Goal: Transaction & Acquisition: Subscribe to service/newsletter

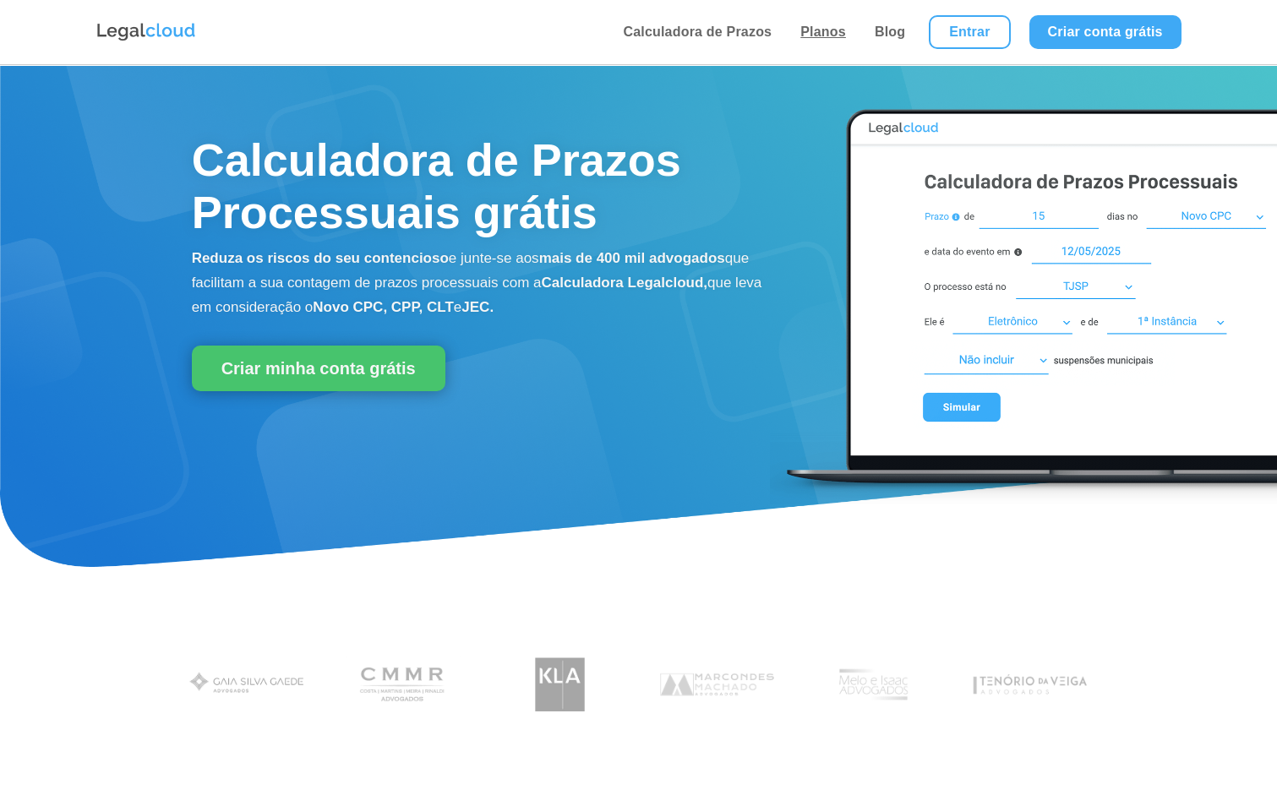
click at [812, 30] on link "Planos" at bounding box center [823, 32] width 56 height 64
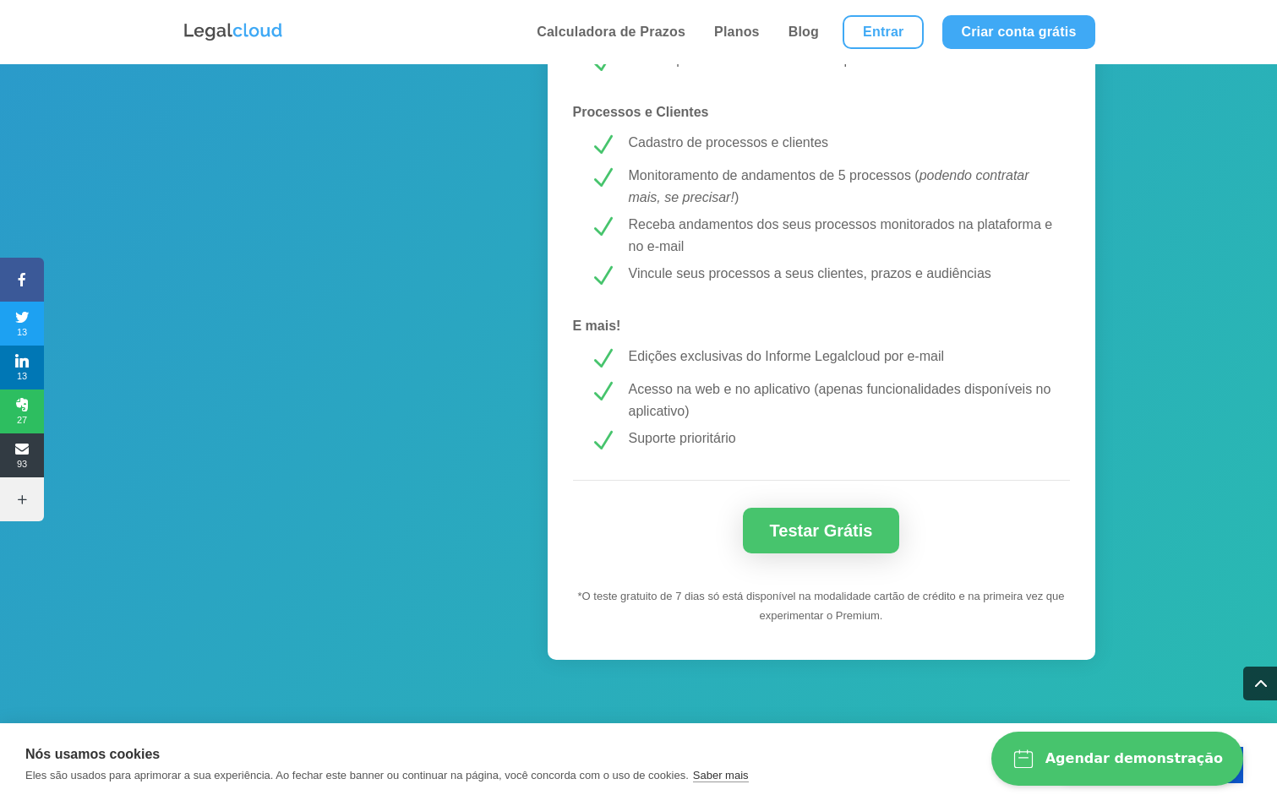
scroll to position [1521, 0]
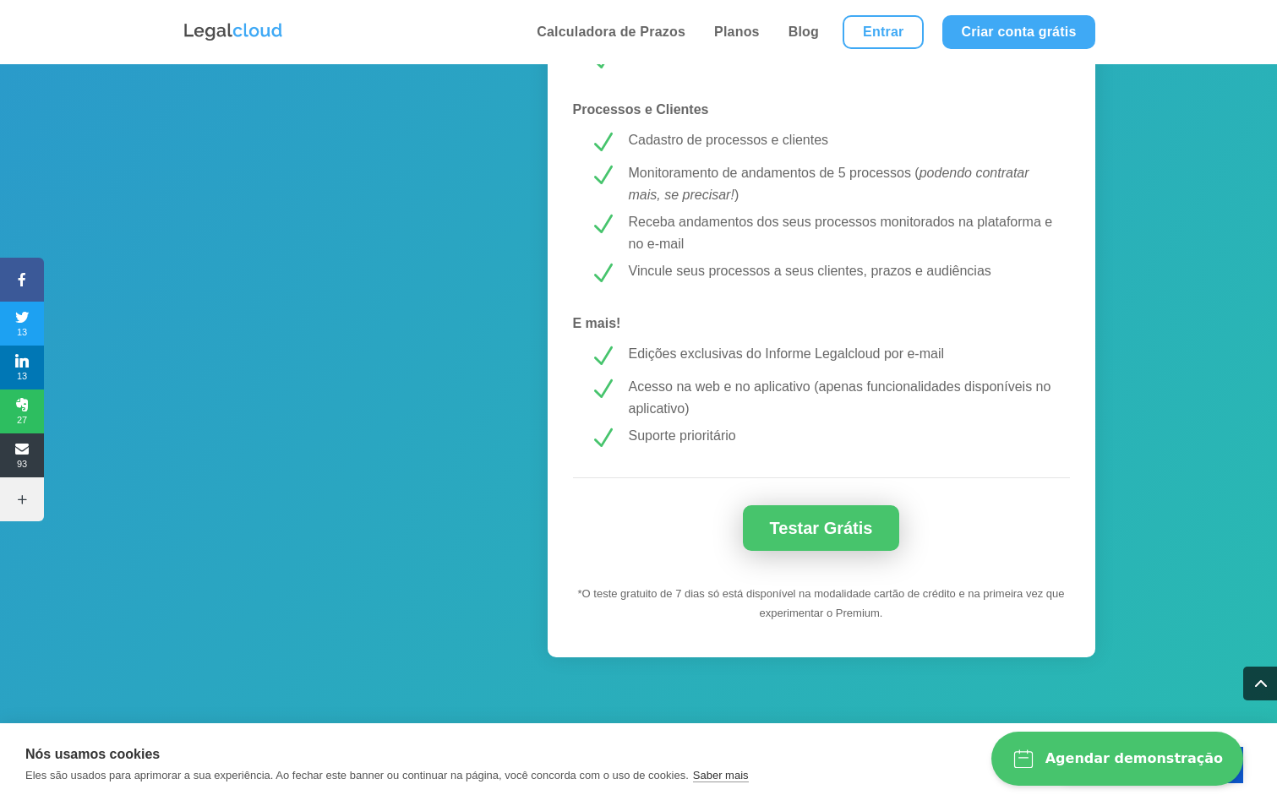
click at [825, 526] on link "Testar Grátis" at bounding box center [821, 528] width 157 height 46
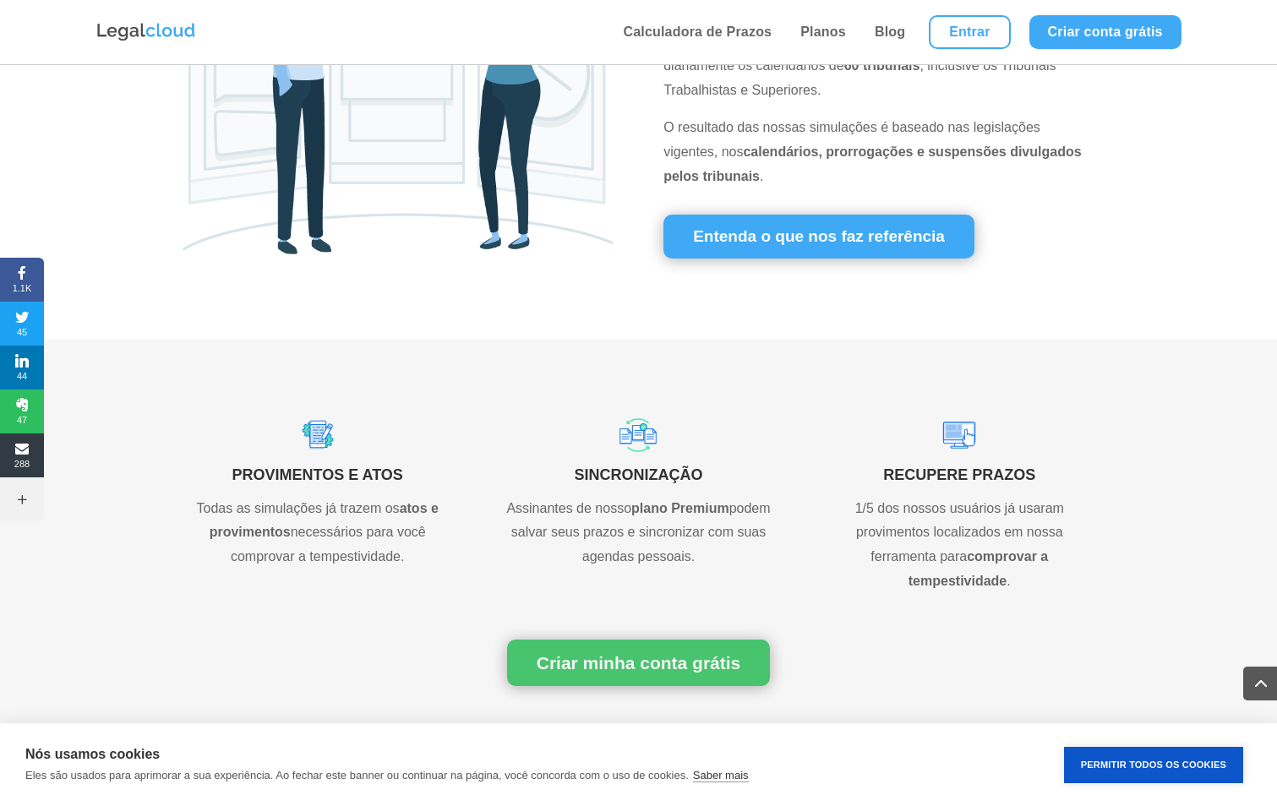
scroll to position [845, 0]
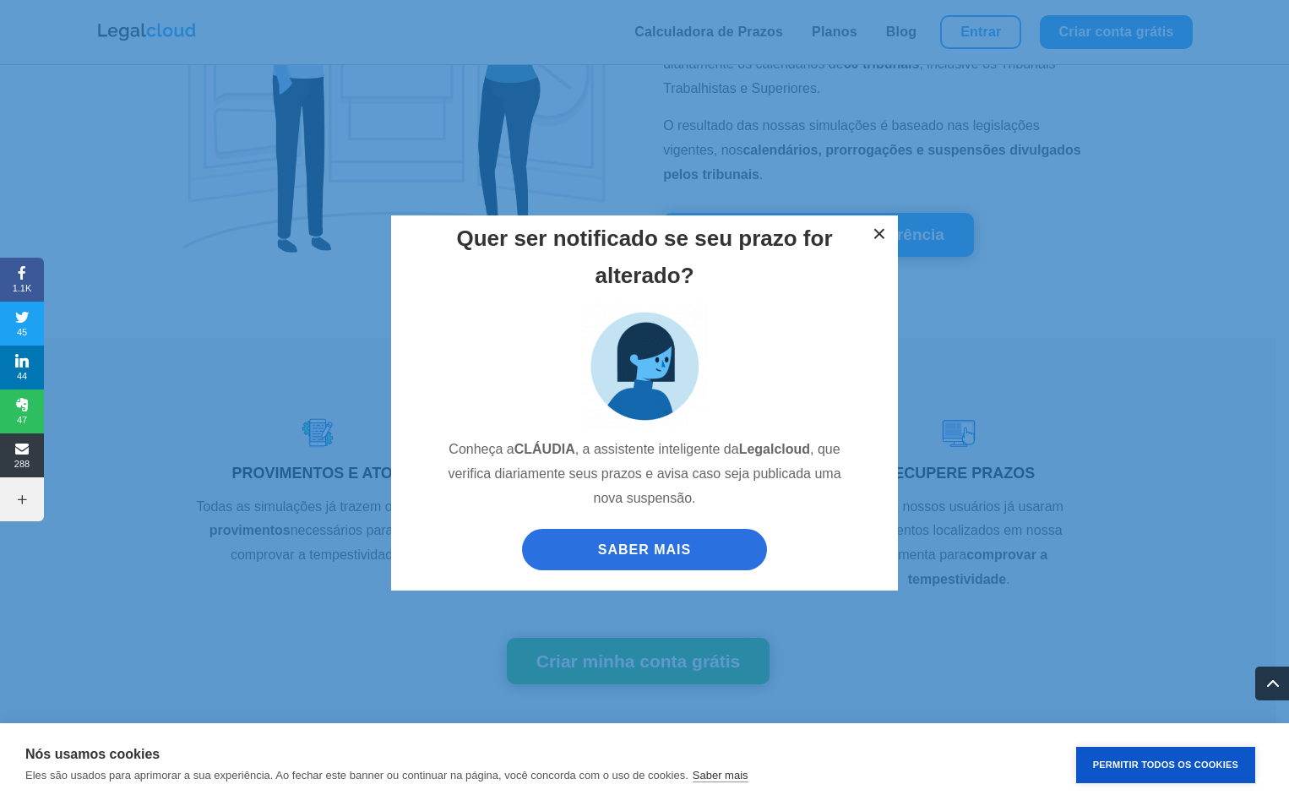
click at [881, 229] on button "×" at bounding box center [879, 233] width 37 height 37
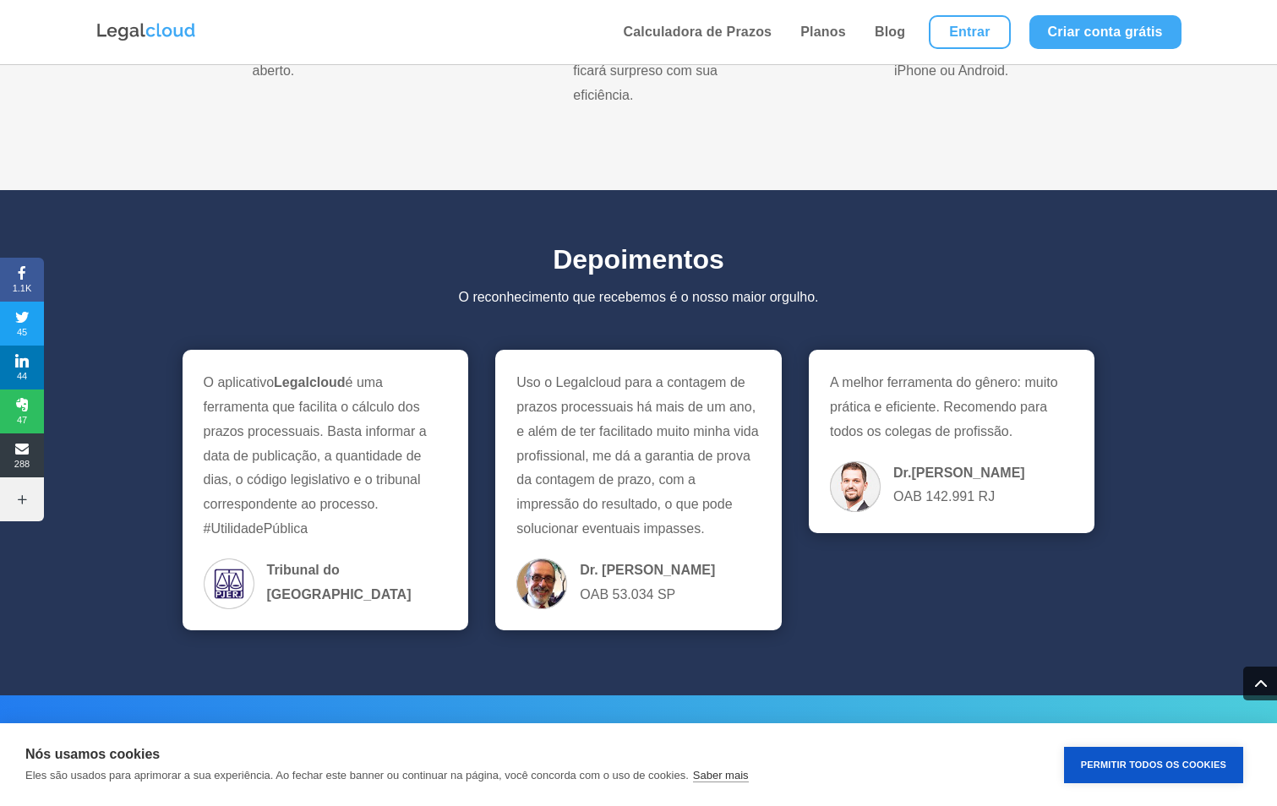
scroll to position [3190, 0]
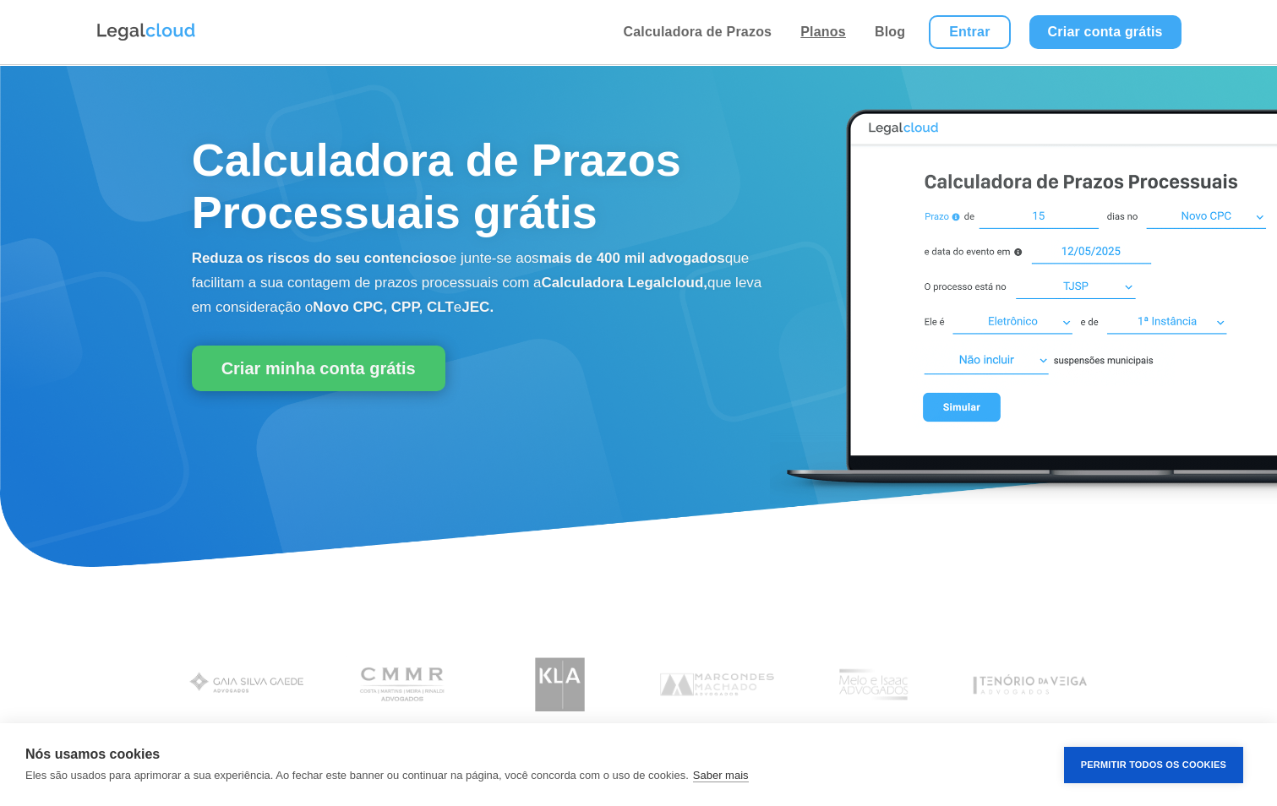
click at [823, 30] on link "Planos" at bounding box center [823, 32] width 56 height 64
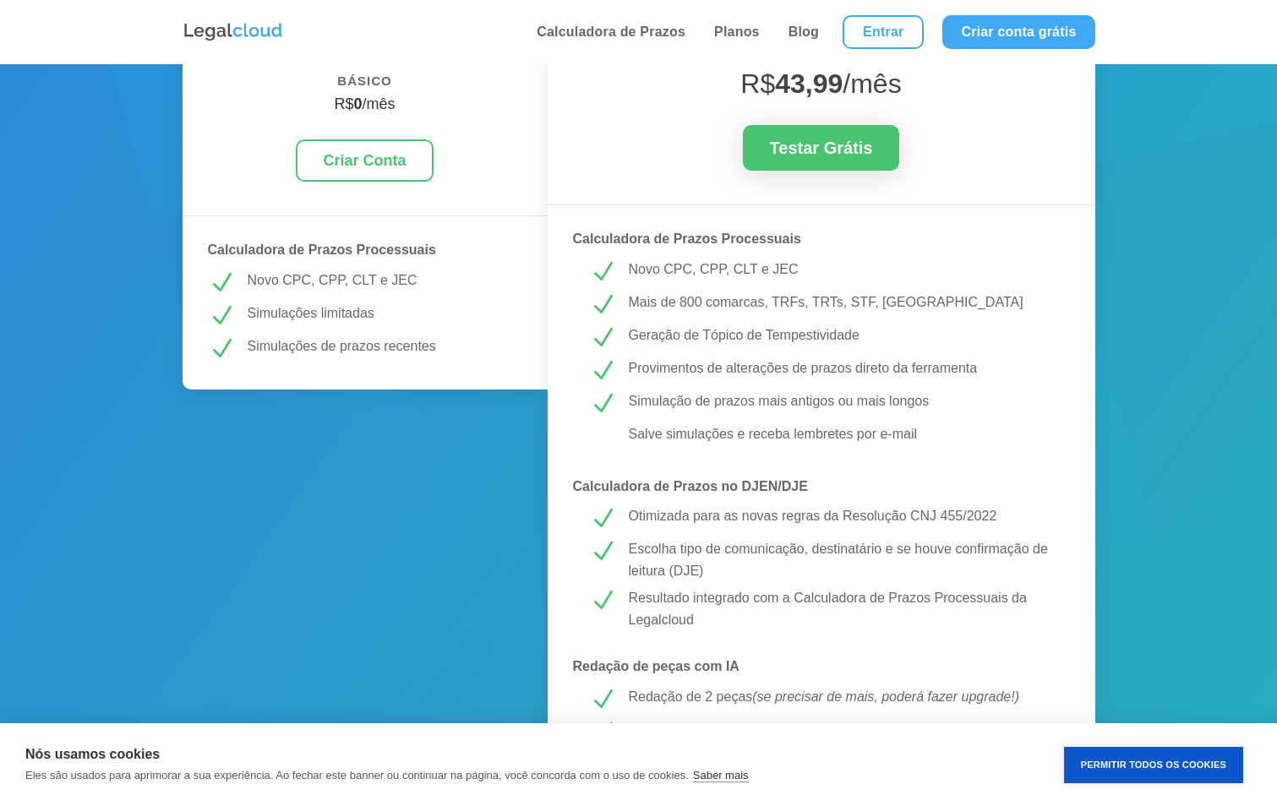
scroll to position [507, 0]
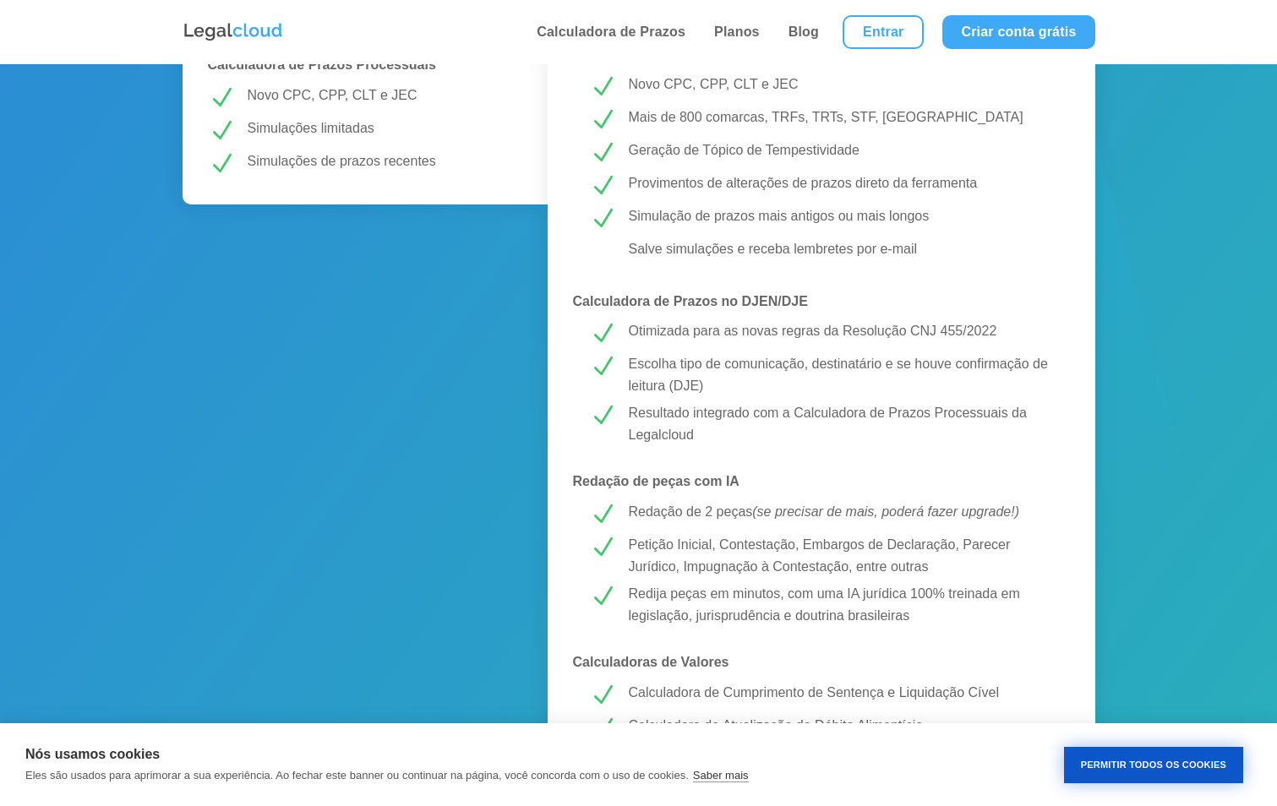
click at [1176, 765] on button "Permitir Todos os Cookies" at bounding box center [1153, 765] width 179 height 36
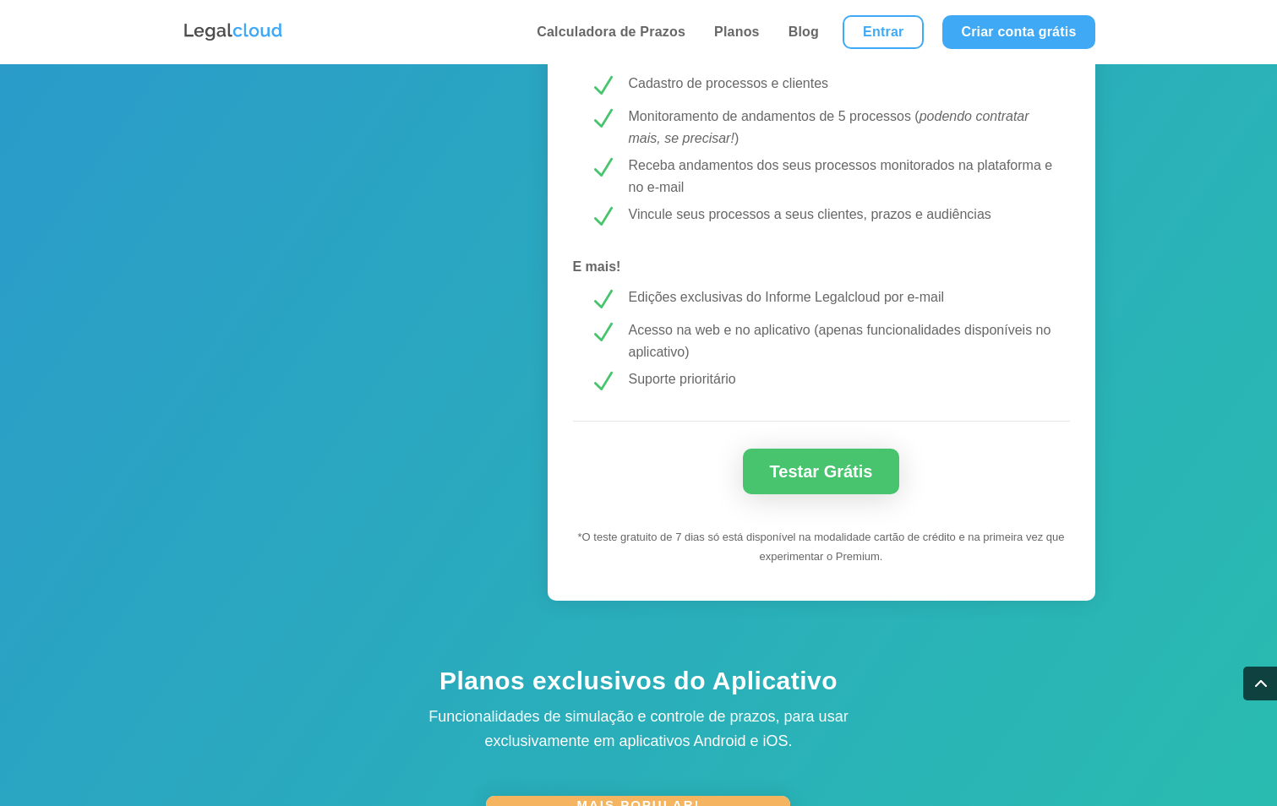
scroll to position [1605, 0]
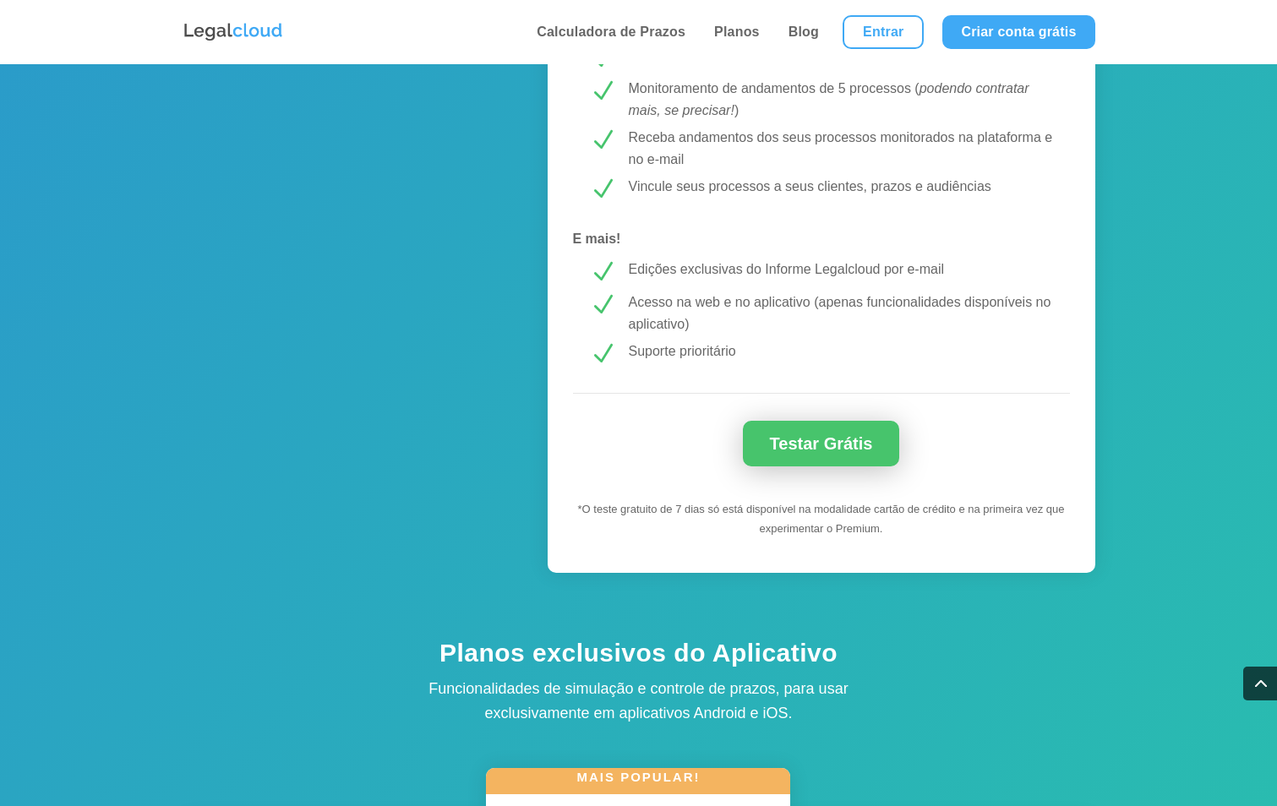
click at [816, 443] on link "Testar Grátis" at bounding box center [821, 444] width 157 height 46
